Goal: Find contact information: Find contact information

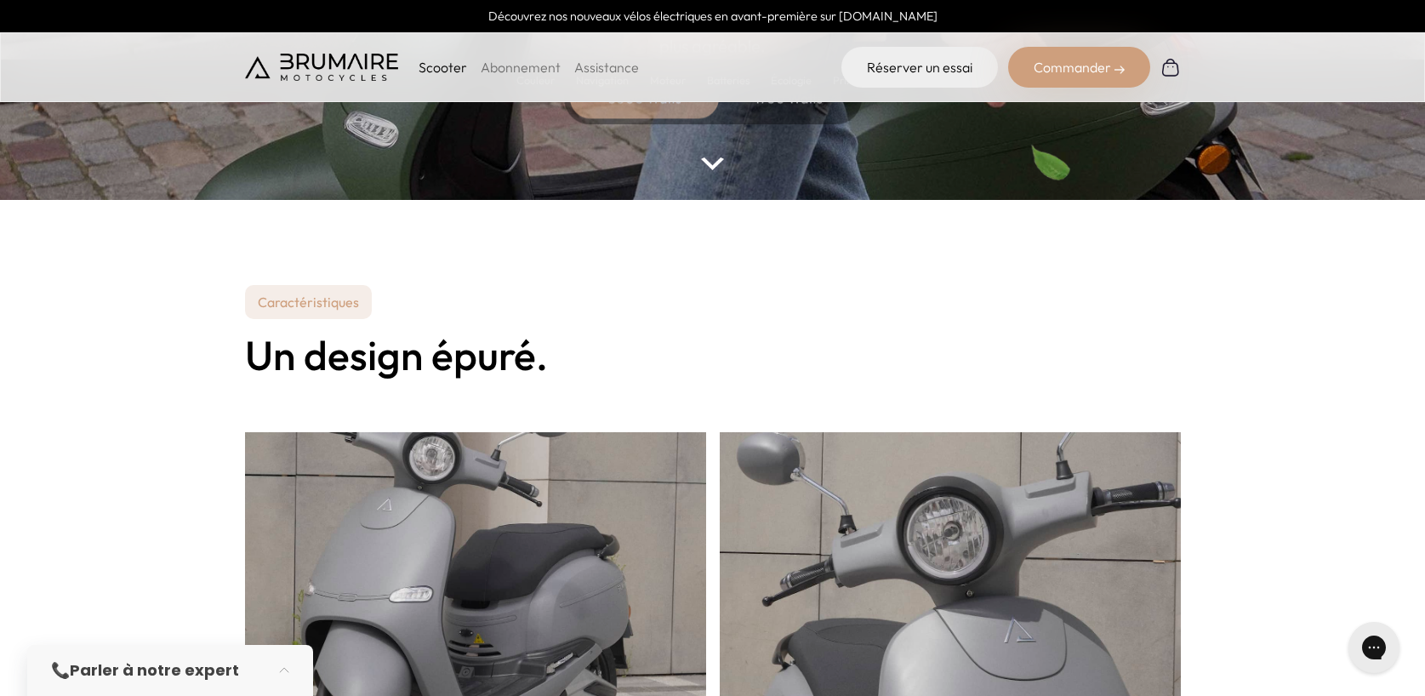
click at [755, 392] on div "Caractéristiques Un design épuré." at bounding box center [713, 705] width 936 height 841
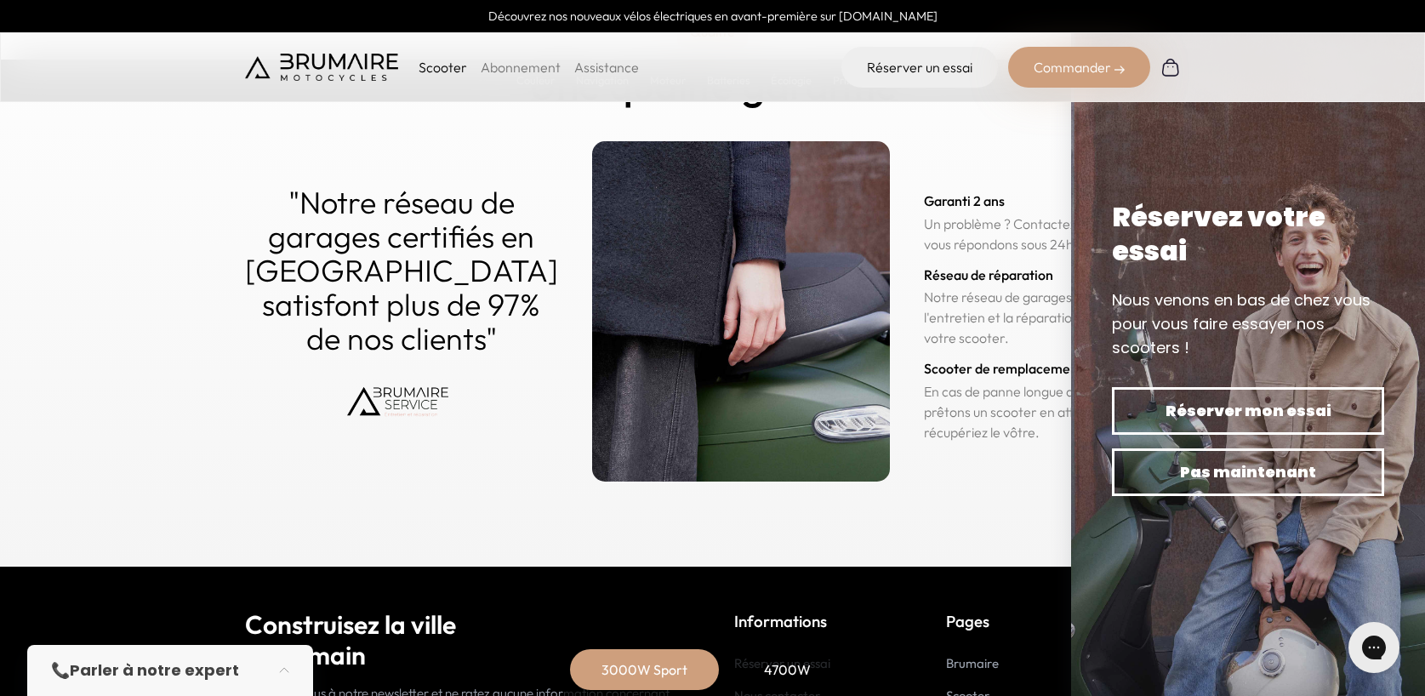
scroll to position [8467, 0]
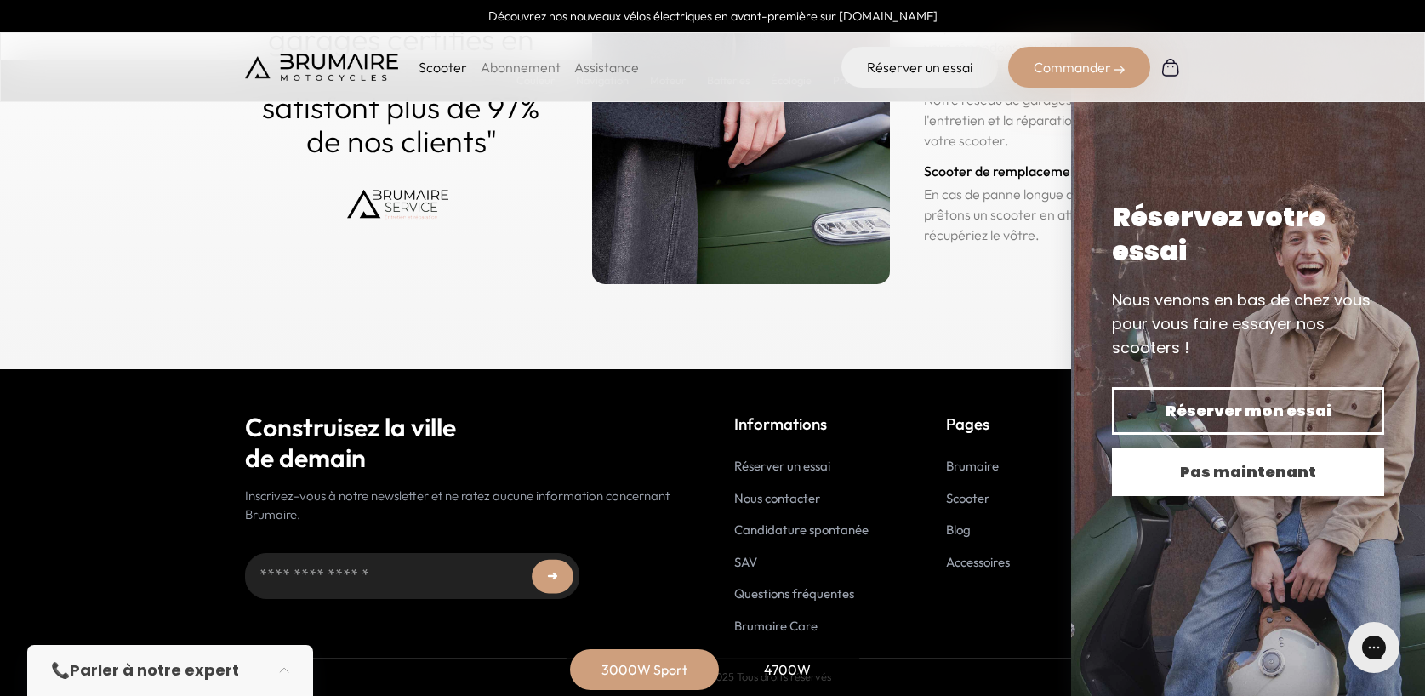
click at [1190, 460] on span "Pas maintenant" at bounding box center [1248, 472] width 213 height 24
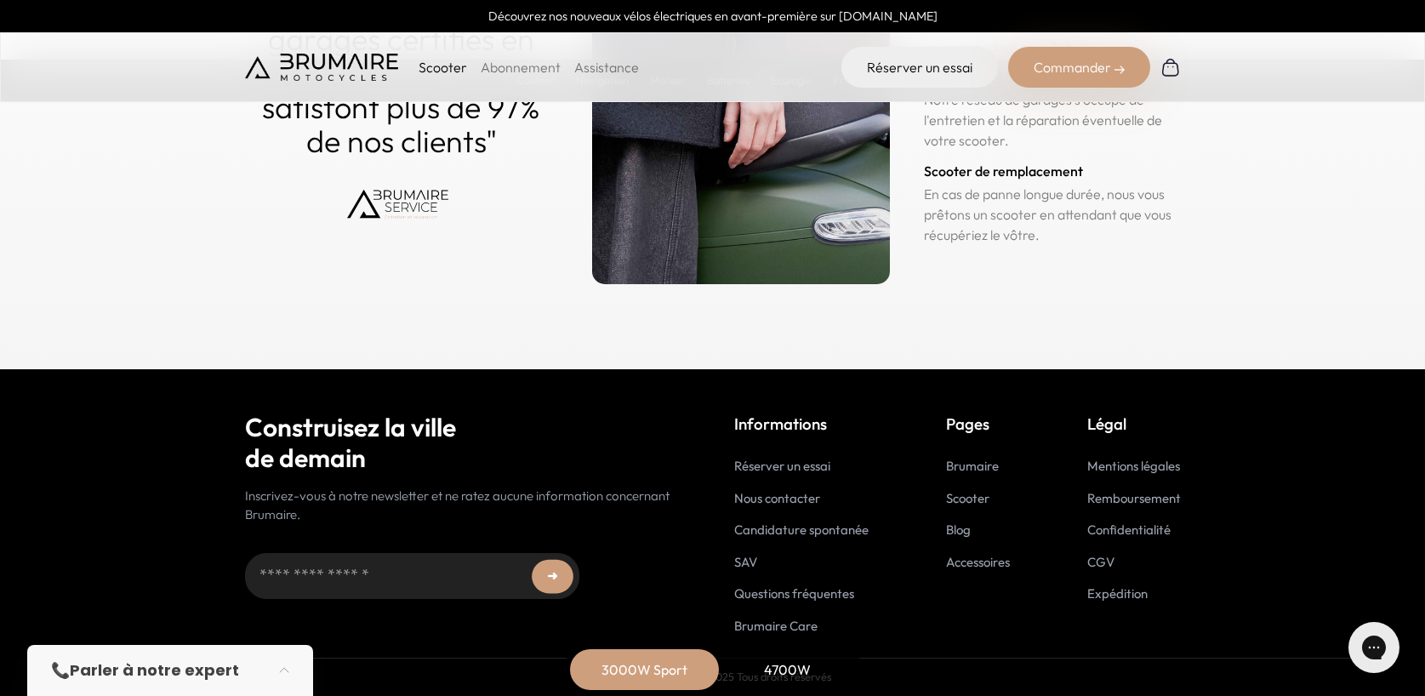
click at [969, 466] on link "Brumaire" at bounding box center [972, 466] width 53 height 16
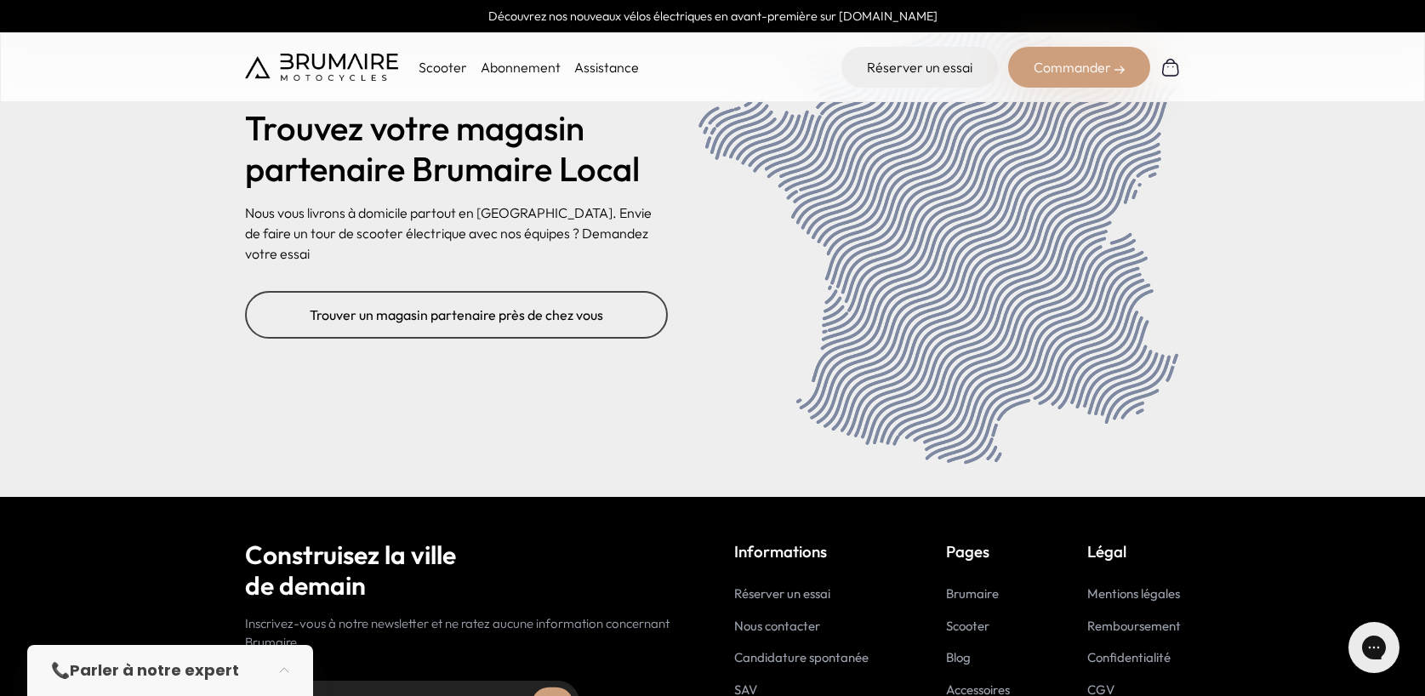
scroll to position [6951, 0]
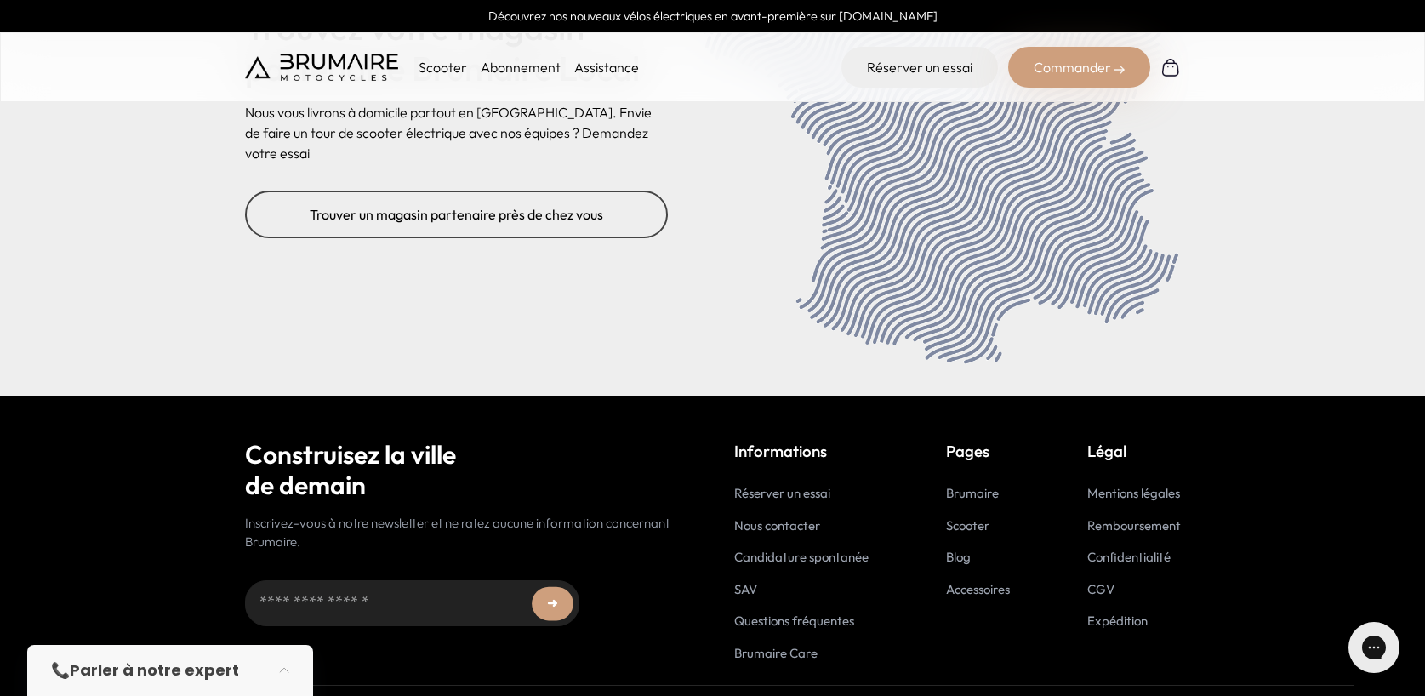
click at [793, 517] on link "Nous contacter" at bounding box center [777, 525] width 86 height 16
